Goal: Navigation & Orientation: Find specific page/section

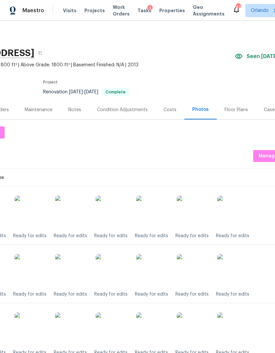
scroll to position [0, 54]
